Goal: Transaction & Acquisition: Purchase product/service

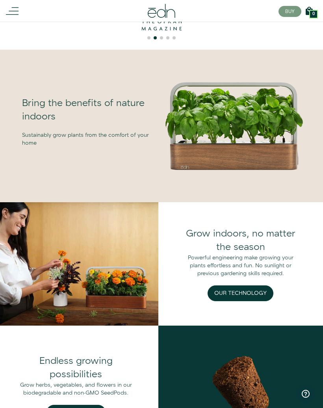
scroll to position [512, 0]
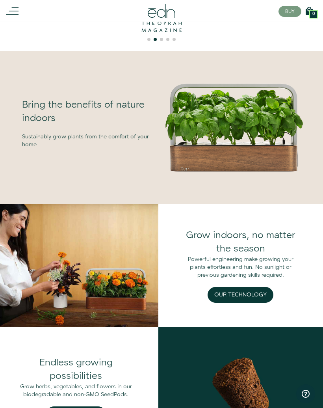
click at [18, 11] on line at bounding box center [14, 11] width 10 height 0
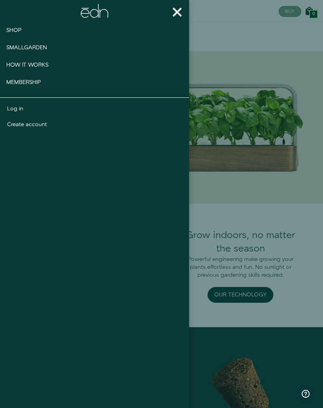
click at [23, 48] on span "Smallgarden" at bounding box center [26, 48] width 41 height 8
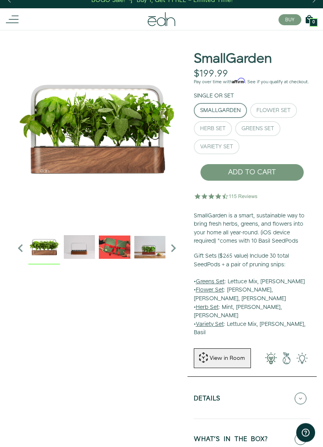
scroll to position [8, 0]
click at [221, 136] on button "Herb Set" at bounding box center [213, 128] width 38 height 15
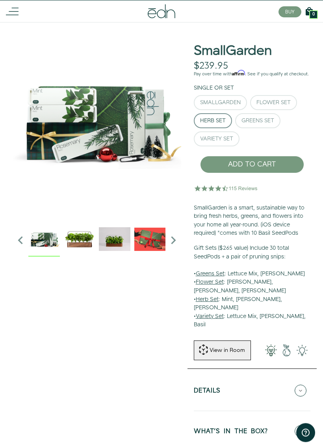
scroll to position [16, 0]
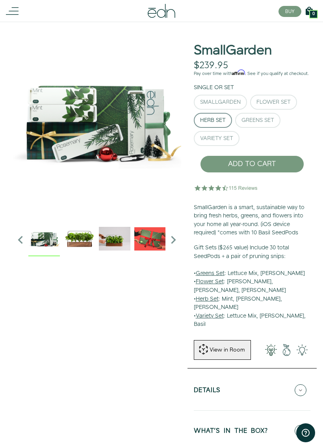
click at [41, 237] on img at bounding box center [44, 239] width 32 height 32
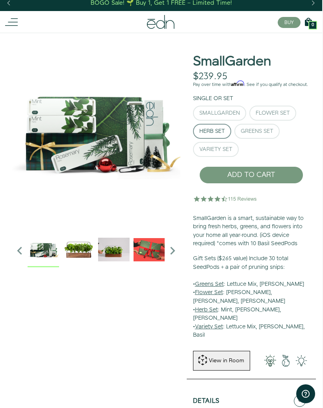
scroll to position [0, 0]
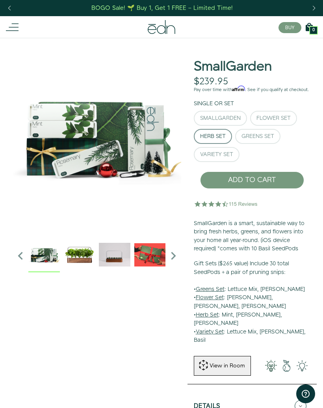
click at [43, 256] on img at bounding box center [44, 255] width 32 height 32
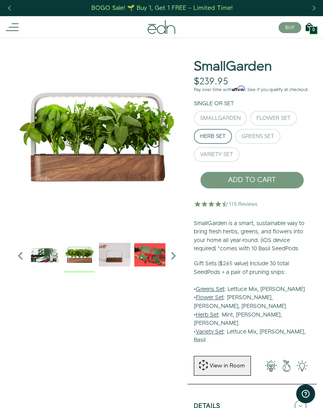
click at [79, 255] on img "1 / 6" at bounding box center [80, 255] width 32 height 32
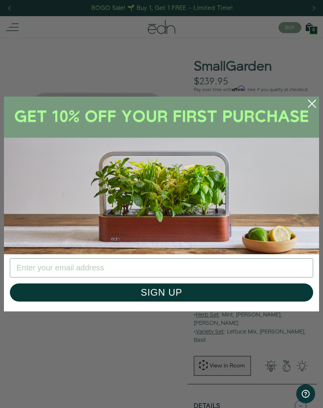
click at [314, 103] on icon "Close dialog" at bounding box center [312, 103] width 7 height 7
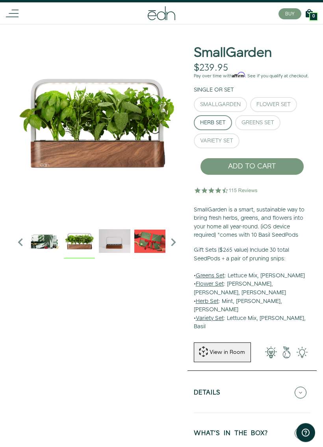
scroll to position [14, 0]
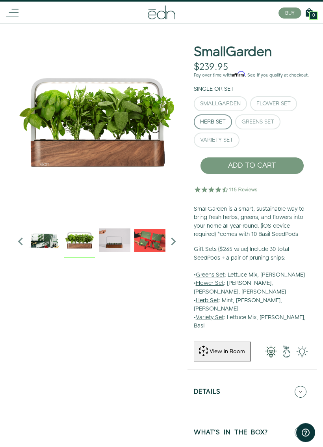
click at [86, 131] on img "1 / 6" at bounding box center [97, 122] width 169 height 197
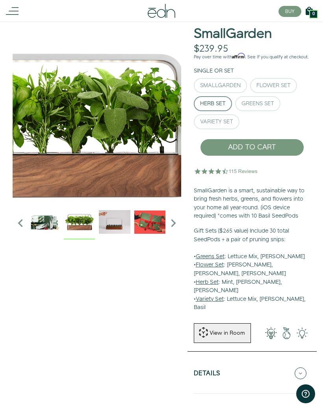
scroll to position [32, 0]
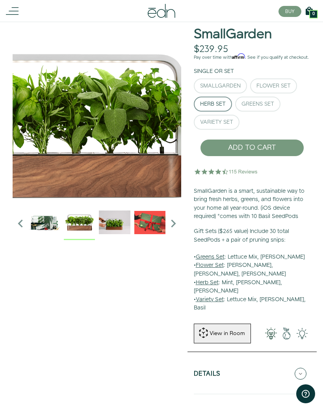
click at [233, 87] on button "SmallGarden" at bounding box center [220, 86] width 53 height 15
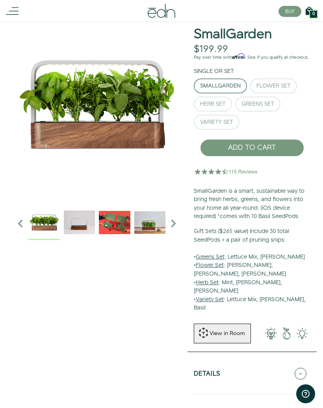
click at [234, 89] on div "SmallGarden" at bounding box center [220, 86] width 41 height 6
click at [228, 93] on button "SmallGarden" at bounding box center [220, 86] width 53 height 15
click at [277, 89] on div "Flower Set" at bounding box center [274, 86] width 34 height 6
